Goal: Task Accomplishment & Management: Use online tool/utility

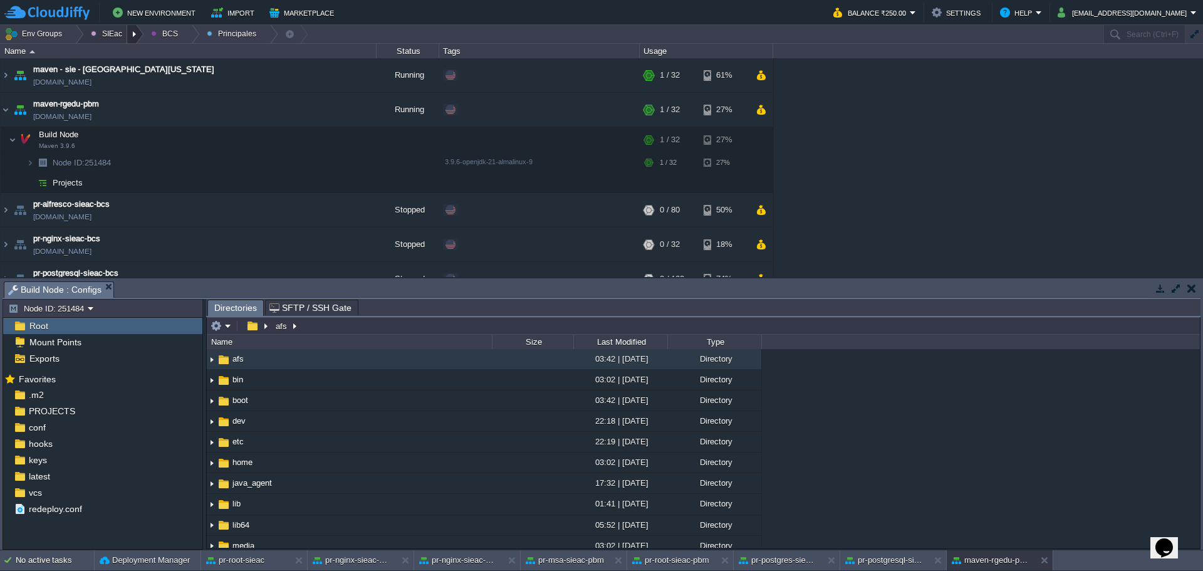
click at [133, 34] on div at bounding box center [135, 34] width 17 height 18
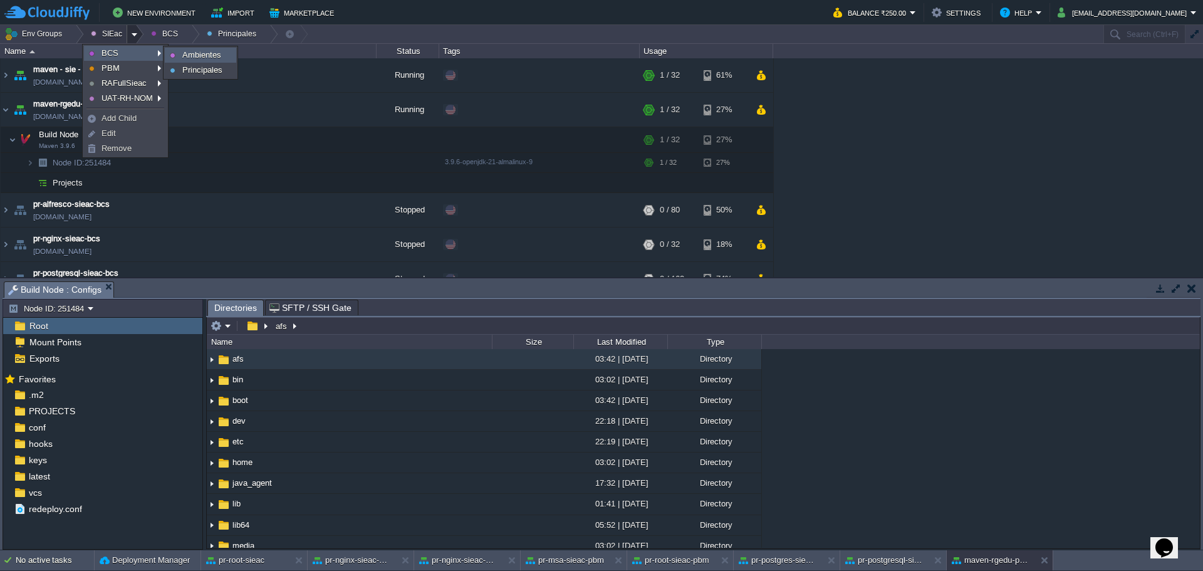
click at [210, 50] on span "Ambientes" at bounding box center [201, 54] width 39 height 9
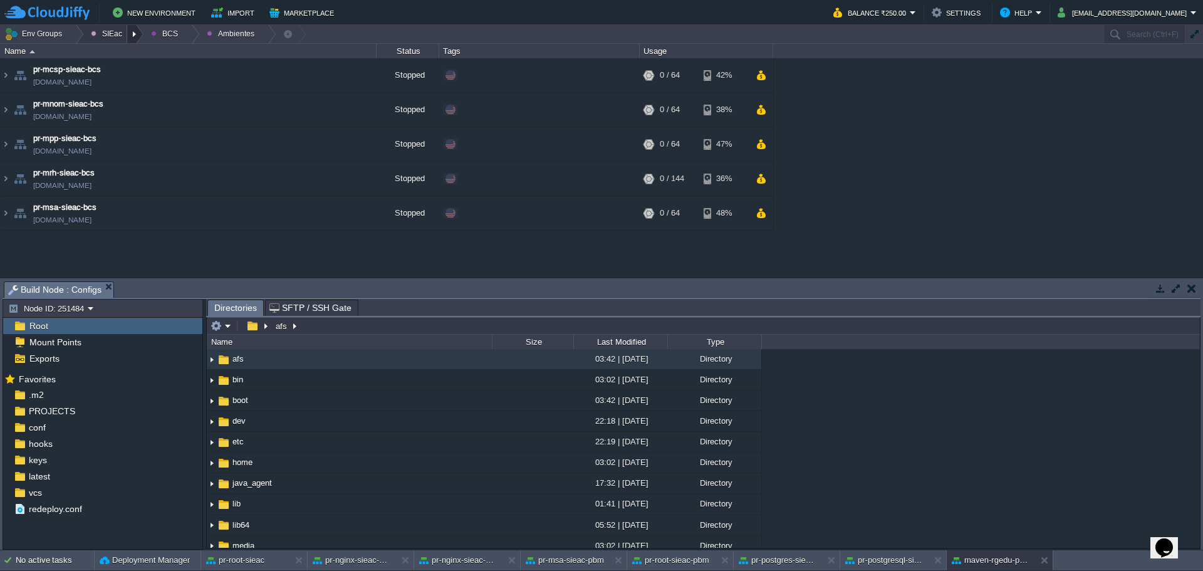
click at [133, 36] on div at bounding box center [135, 34] width 17 height 18
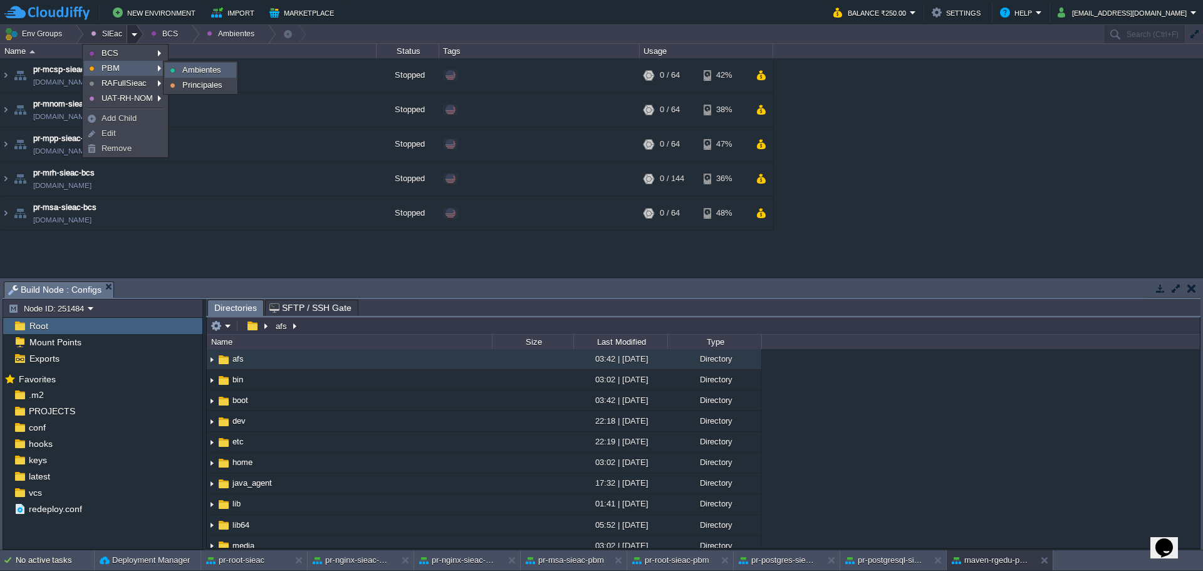
click at [175, 68] on link "Ambientes" at bounding box center [200, 70] width 70 height 14
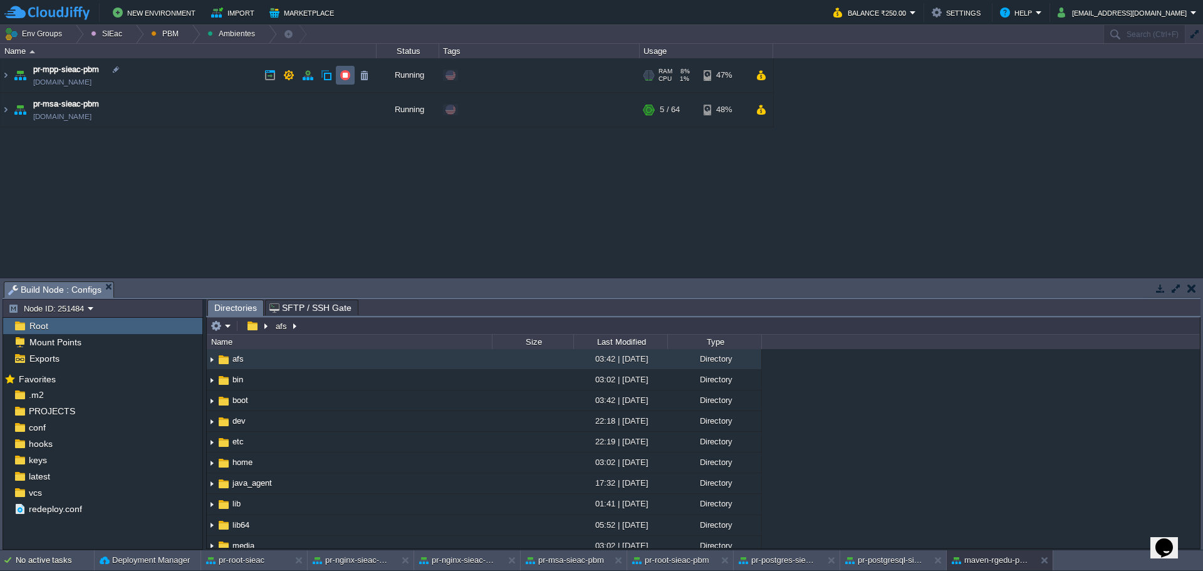
drag, startPoint x: 344, startPoint y: 73, endPoint x: 512, endPoint y: 170, distance: 193.6
click at [343, 73] on button "button" at bounding box center [344, 75] width 11 height 11
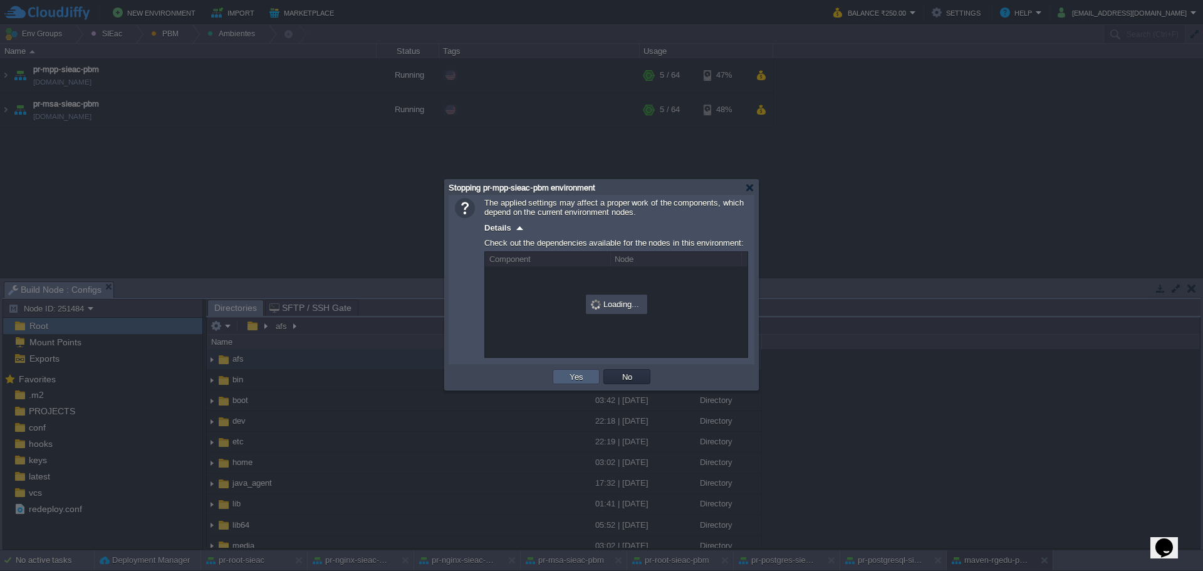
click at [565, 381] on td "Yes" at bounding box center [575, 376] width 47 height 15
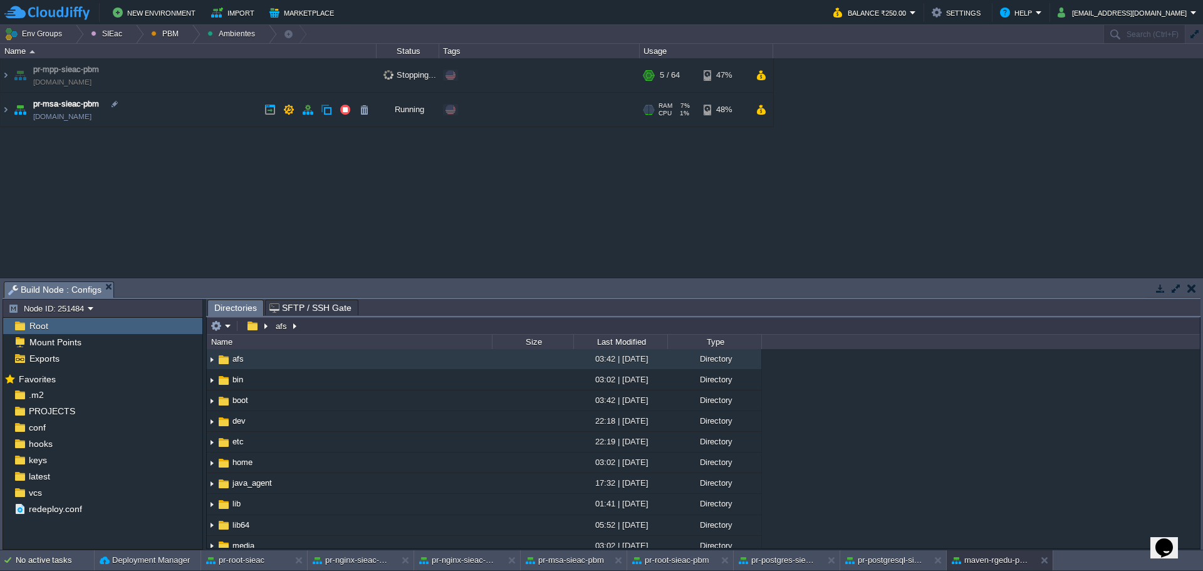
click at [343, 106] on button "button" at bounding box center [344, 109] width 11 height 11
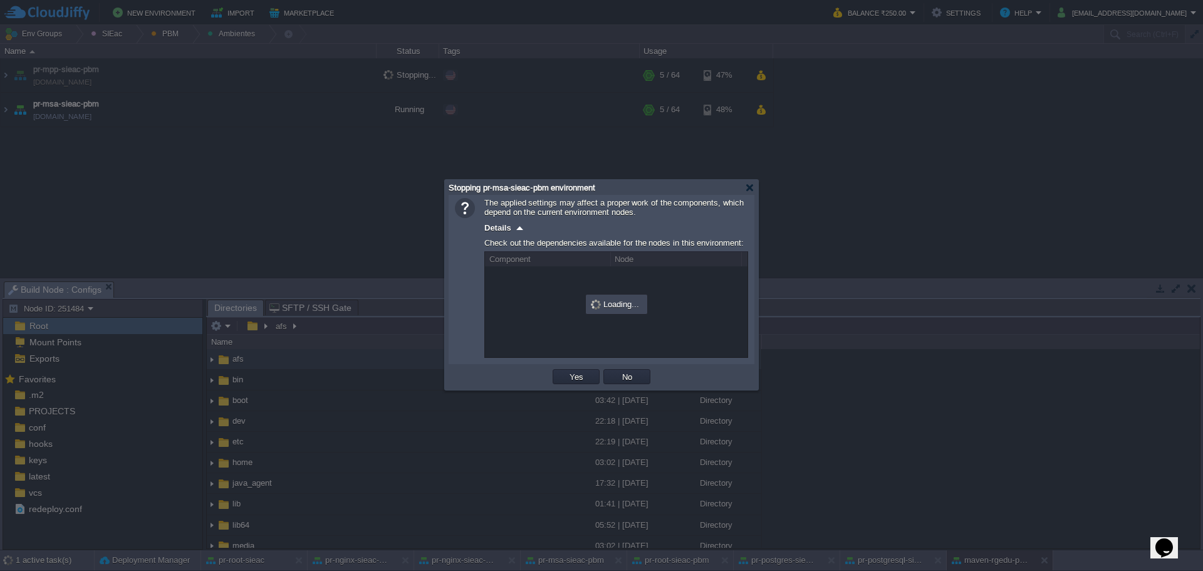
click at [561, 367] on div "OK Yes No Cancel" at bounding box center [601, 377] width 306 height 26
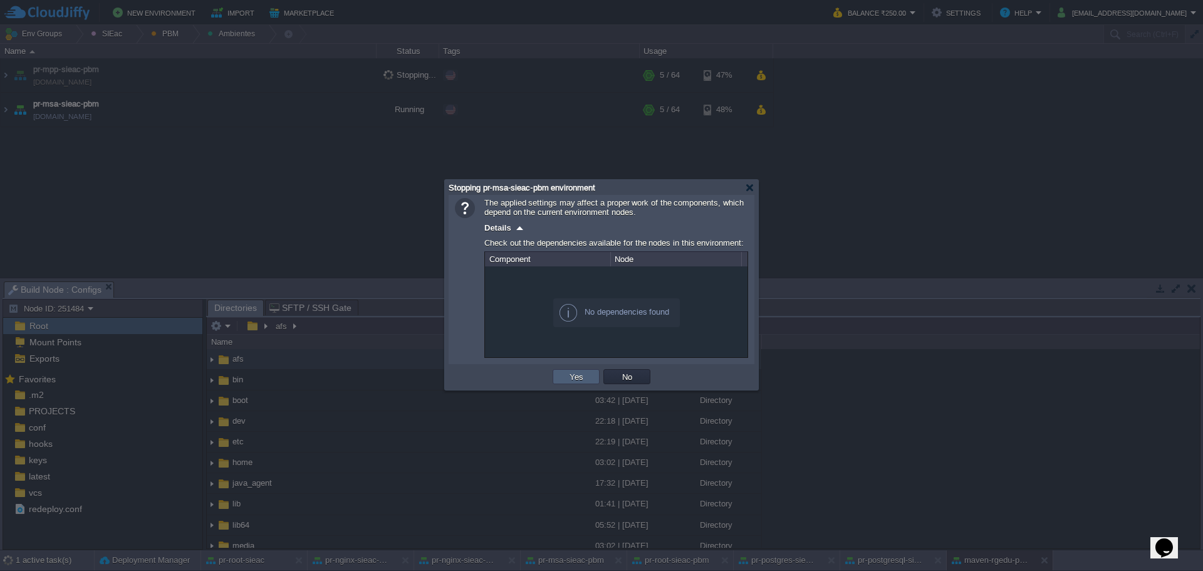
click at [561, 375] on td "Yes" at bounding box center [575, 376] width 47 height 15
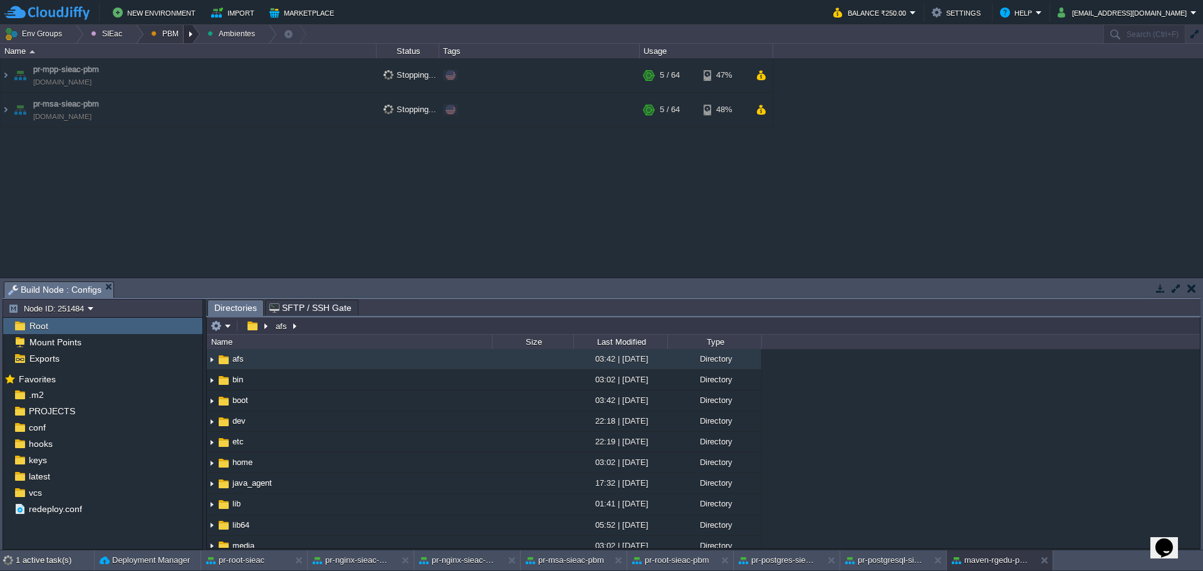
click at [184, 36] on div at bounding box center [192, 34] width 17 height 18
click at [185, 66] on span "Principales" at bounding box center [180, 67] width 40 height 9
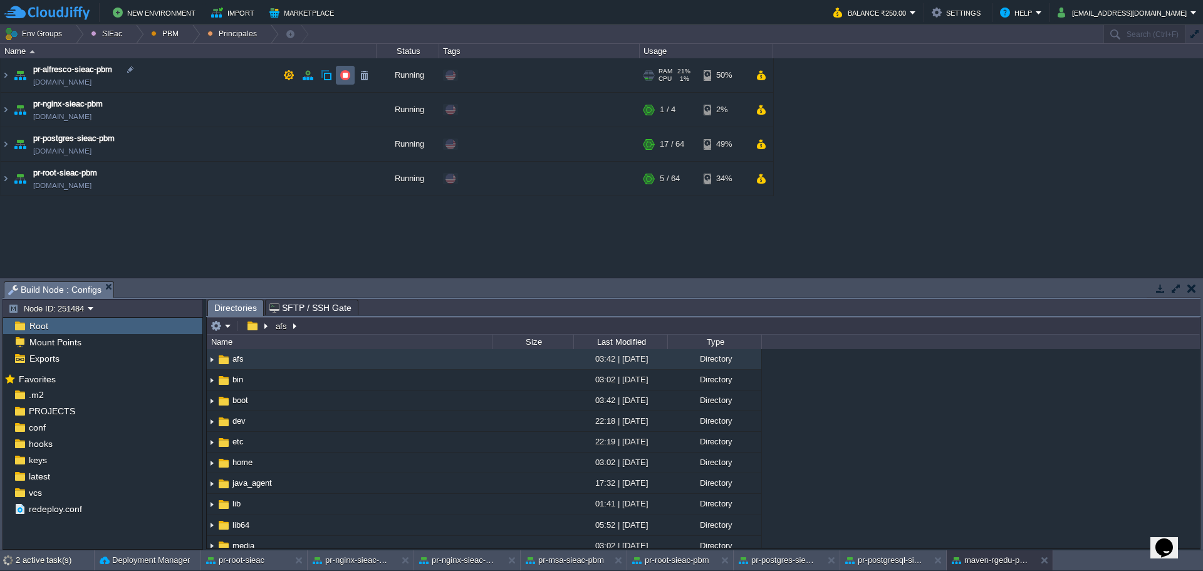
click at [354, 71] on td at bounding box center [345, 75] width 19 height 19
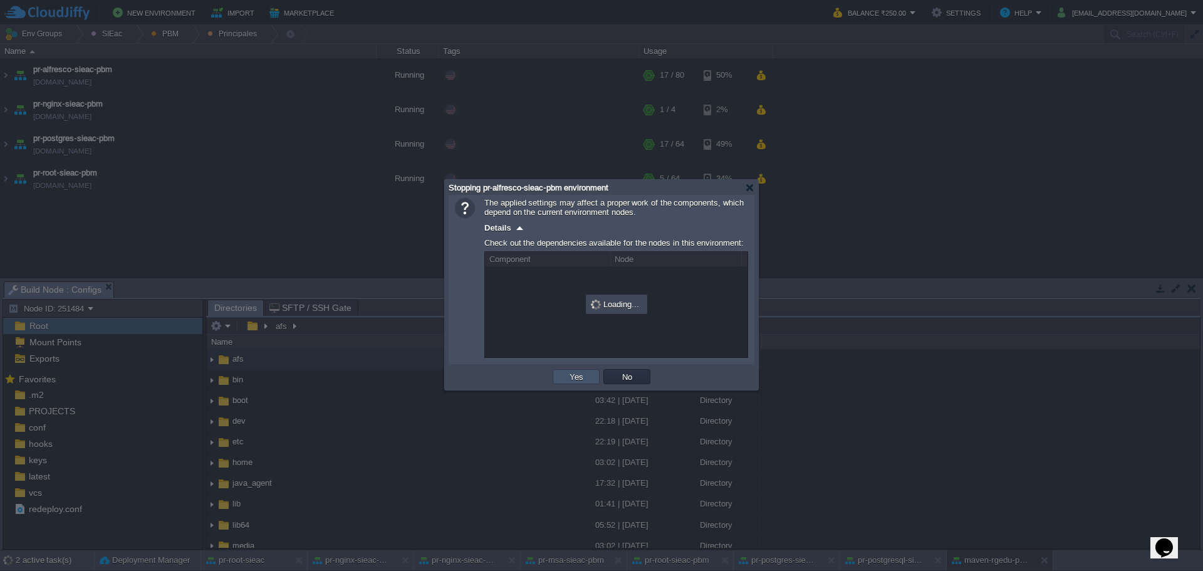
click at [576, 376] on button "Yes" at bounding box center [576, 376] width 21 height 11
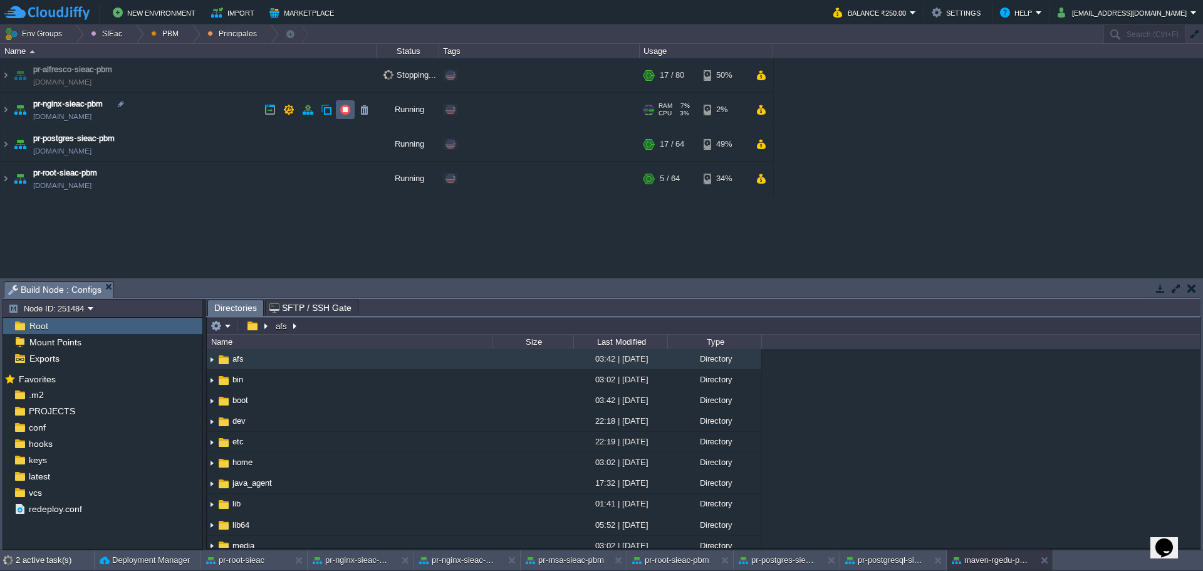
click at [339, 115] on td at bounding box center [345, 109] width 19 height 19
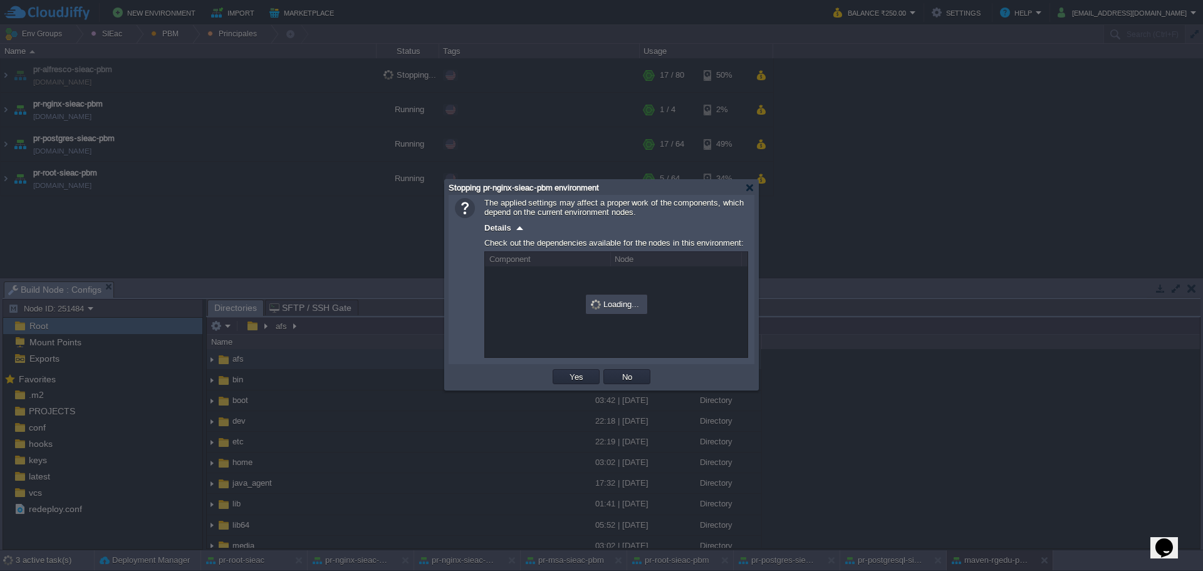
click at [578, 366] on div "OK Yes No Cancel" at bounding box center [601, 377] width 306 height 26
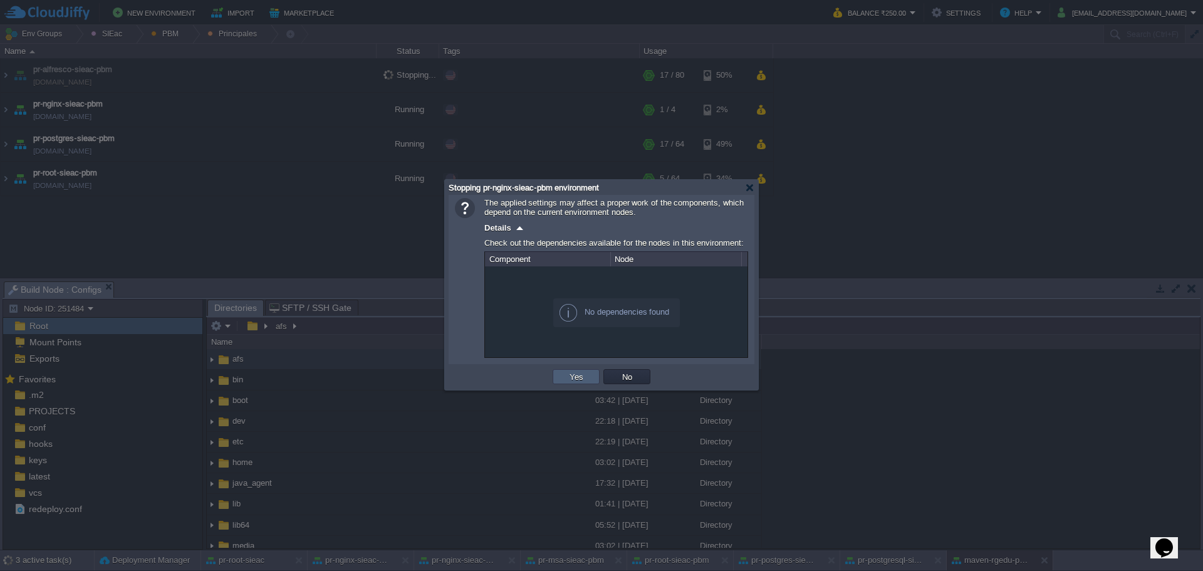
click at [579, 379] on button "Yes" at bounding box center [576, 376] width 21 height 11
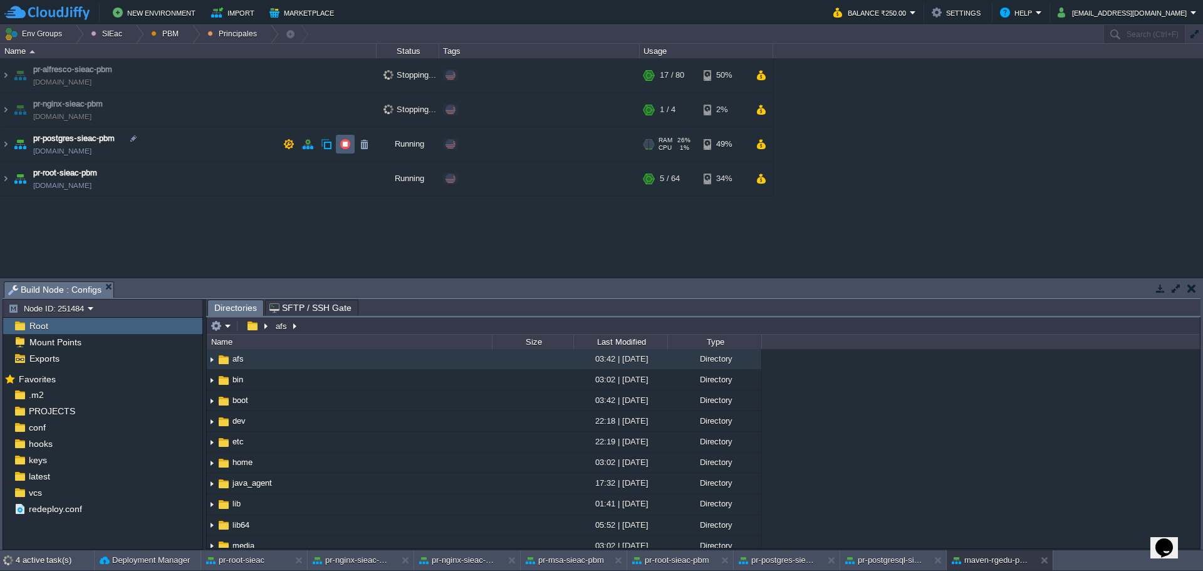
click at [348, 148] on button "button" at bounding box center [344, 143] width 11 height 11
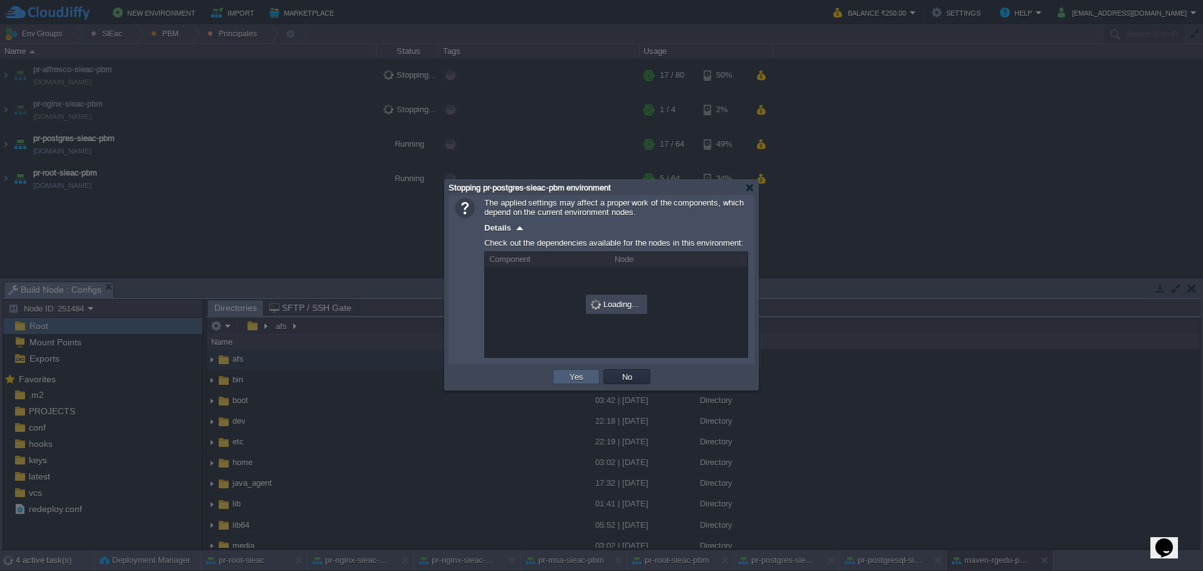
click at [567, 377] on button "Yes" at bounding box center [576, 376] width 21 height 11
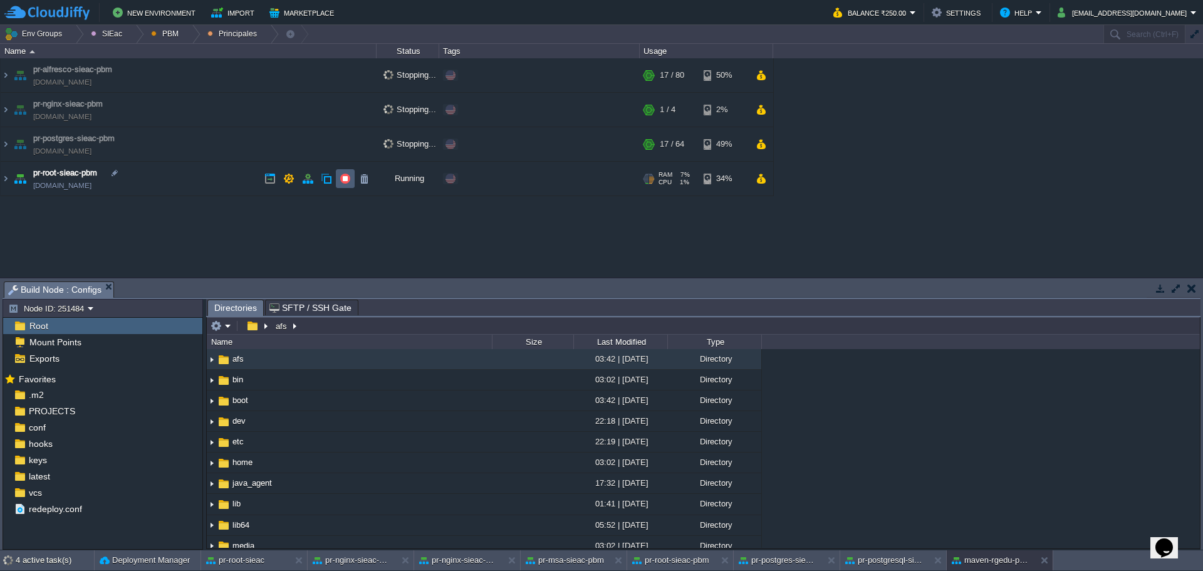
click at [338, 173] on td at bounding box center [345, 178] width 19 height 19
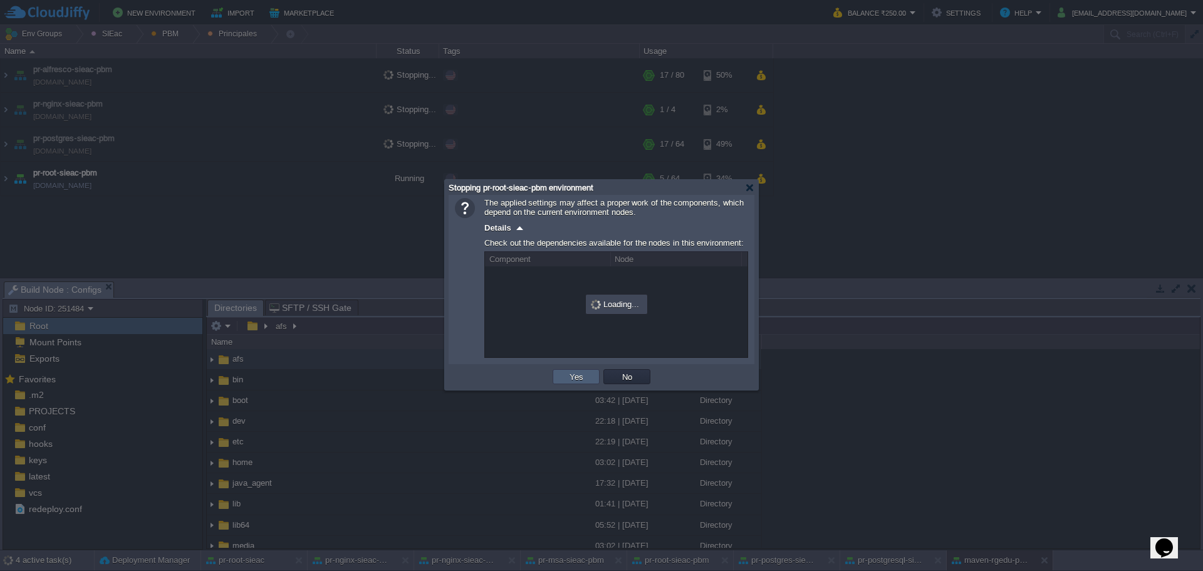
click at [579, 371] on td "Yes" at bounding box center [575, 376] width 47 height 15
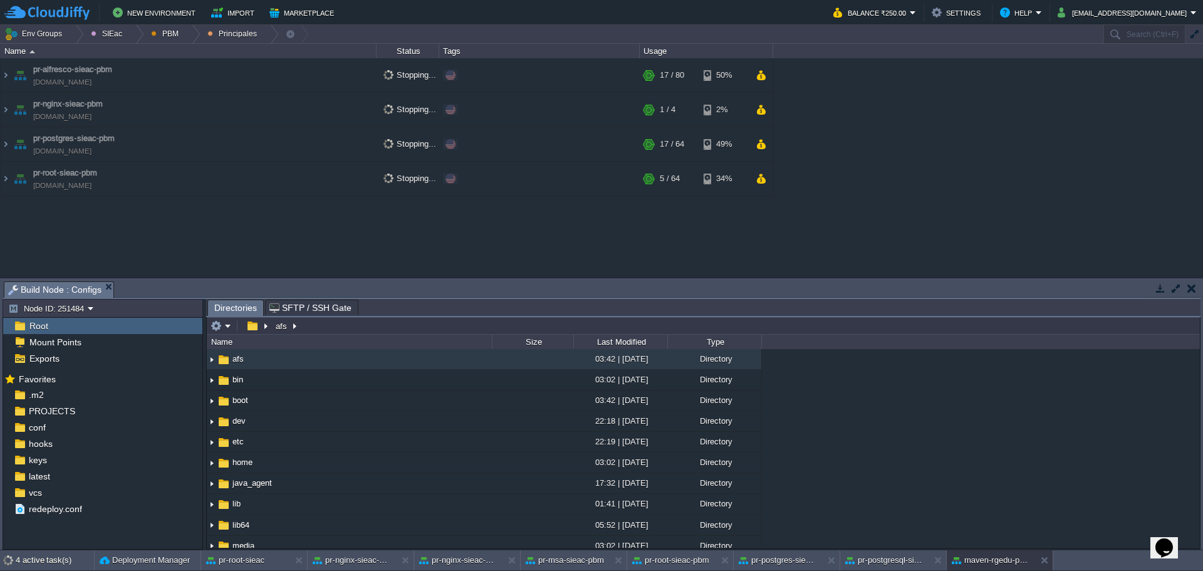
drag, startPoint x: 447, startPoint y: 244, endPoint x: 452, endPoint y: 228, distance: 16.6
click at [447, 242] on div "maven - sie - [GEOGRAPHIC_DATA][US_STATE] [DOMAIN_NAME] Running Edit RAM 1% CPU…" at bounding box center [601, 167] width 1203 height 219
